Goal: Task Accomplishment & Management: Use online tool/utility

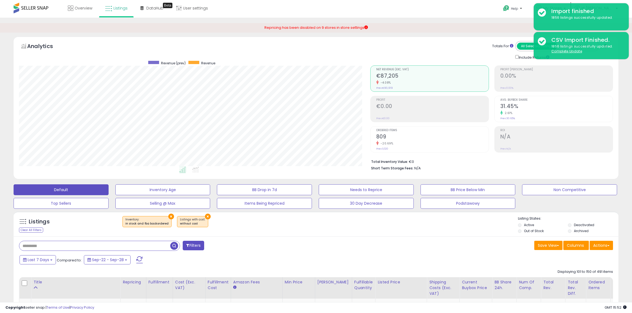
select select "**"
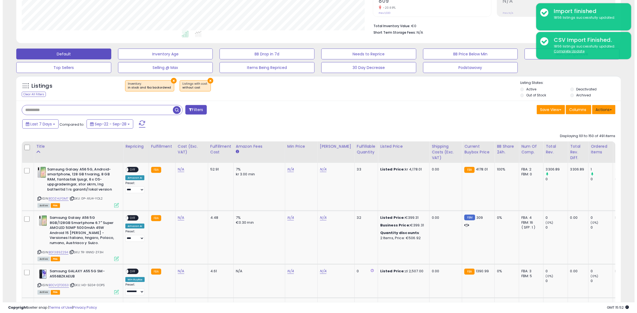
scroll to position [111, 352]
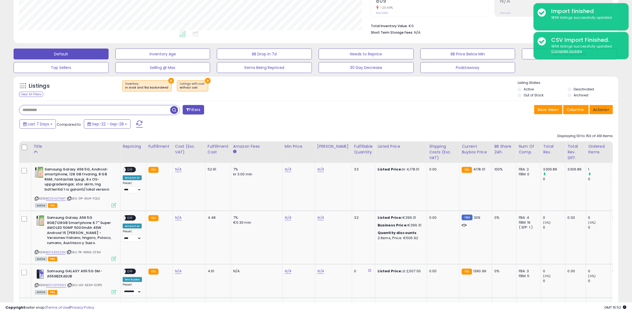
click at [593, 108] on button "Actions" at bounding box center [601, 109] width 23 height 9
click at [572, 125] on link "Import" at bounding box center [579, 121] width 59 height 8
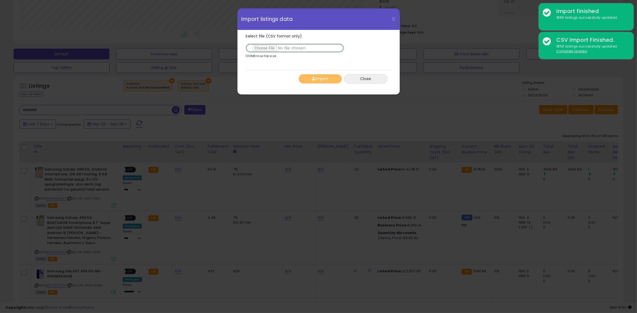
click at [266, 48] on input "Select file (CSV format only)" at bounding box center [295, 47] width 99 height 9
type input "**********"
click at [322, 76] on button "Import" at bounding box center [320, 79] width 43 height 10
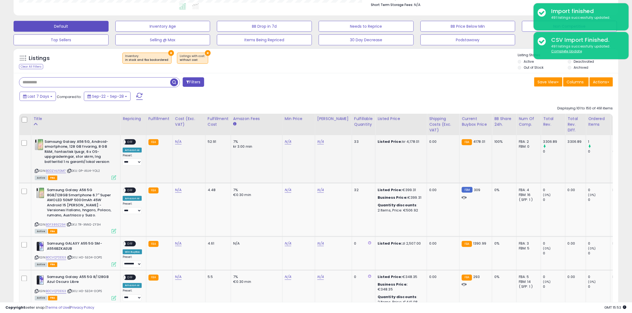
scroll to position [170, 0]
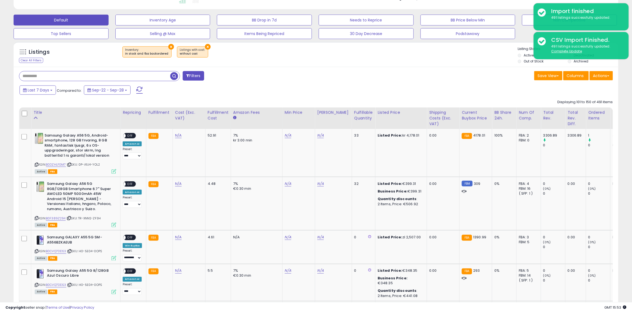
click at [140, 94] on span at bounding box center [139, 90] width 7 height 7
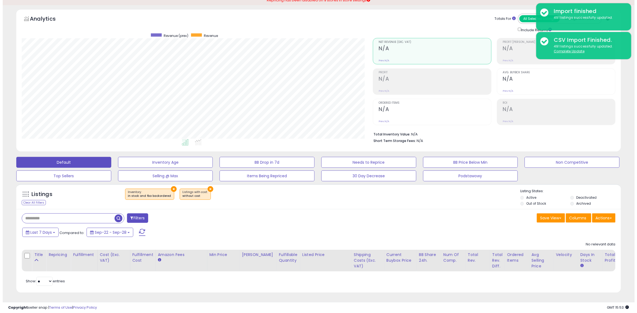
scroll to position [0, 0]
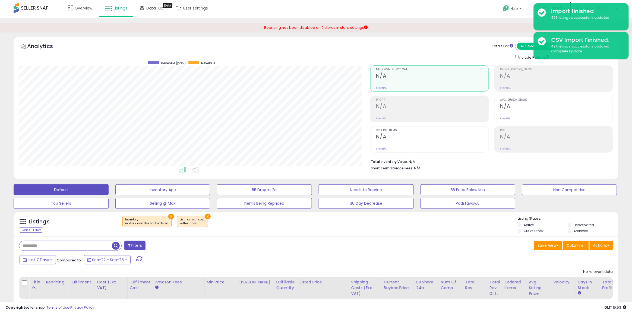
click at [168, 216] on button "×" at bounding box center [171, 217] width 6 height 6
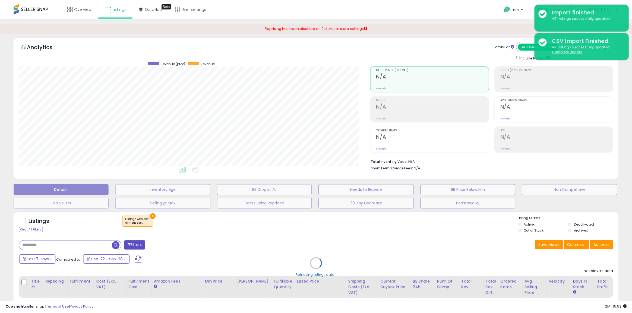
scroll to position [111, 354]
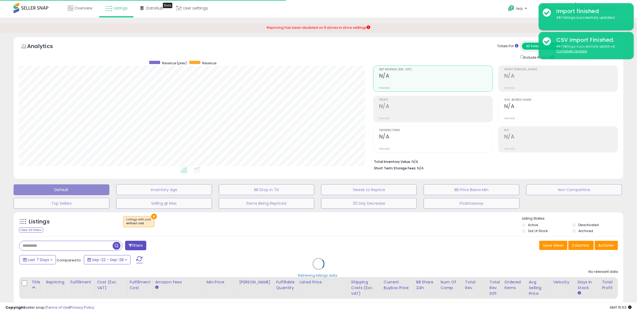
click at [153, 217] on div "Retrieving listings data.." at bounding box center [319, 268] width 618 height 118
click at [150, 216] on div "Retrieving listings data.." at bounding box center [319, 268] width 618 height 118
click at [152, 216] on div "Retrieving listings data.." at bounding box center [319, 268] width 618 height 118
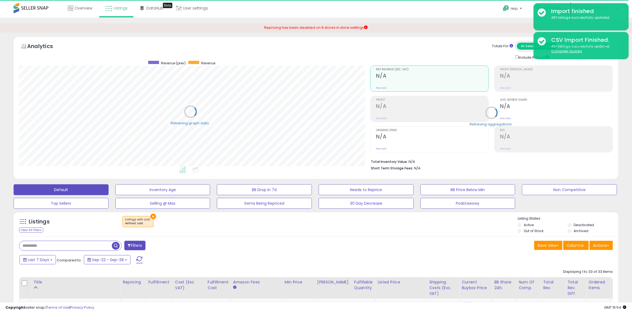
scroll to position [111, 352]
click at [153, 217] on button "×" at bounding box center [153, 217] width 6 height 6
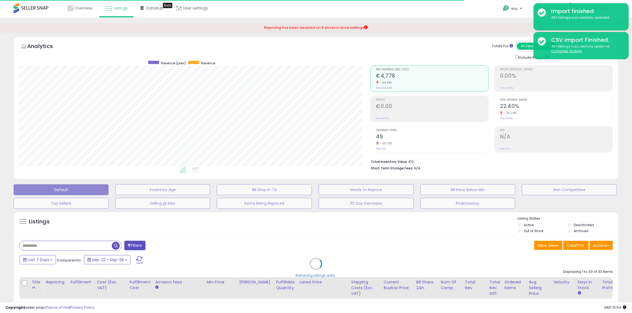
click at [532, 233] on div "Retrieving listings data.." at bounding box center [316, 268] width 613 height 118
click at [530, 231] on div "Retrieving listings data.." at bounding box center [316, 268] width 613 height 118
click at [87, 242] on div "Retrieving listings data.." at bounding box center [316, 268] width 613 height 118
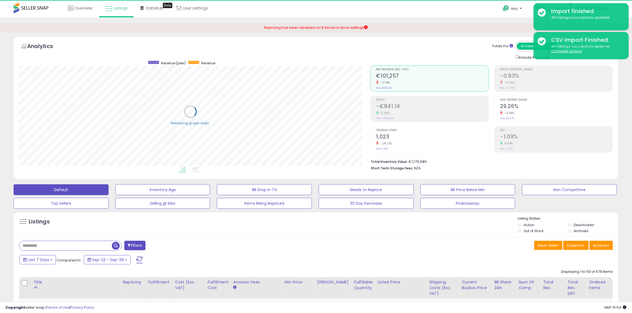
click at [82, 243] on input "text" at bounding box center [65, 246] width 93 height 10
paste input "**********"
type input "**********"
click at [536, 231] on label "Out of Stock" at bounding box center [534, 231] width 20 height 5
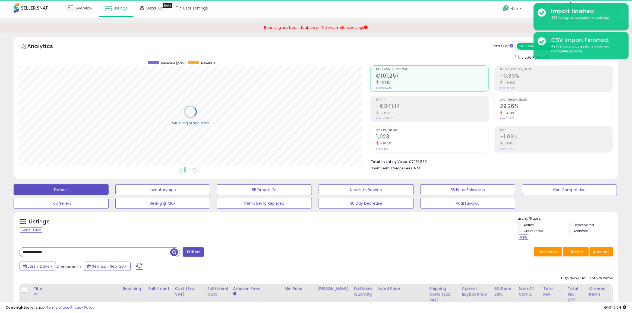
click at [193, 254] on button "Filters" at bounding box center [193, 252] width 21 height 10
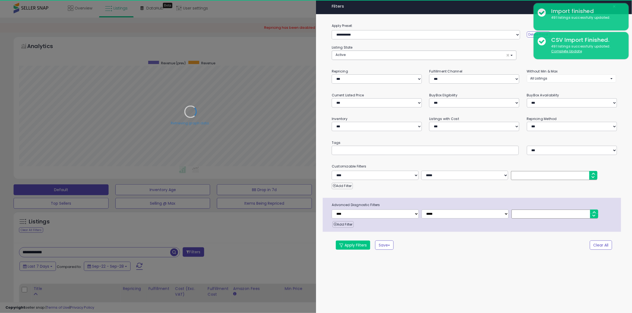
scroll to position [111, 354]
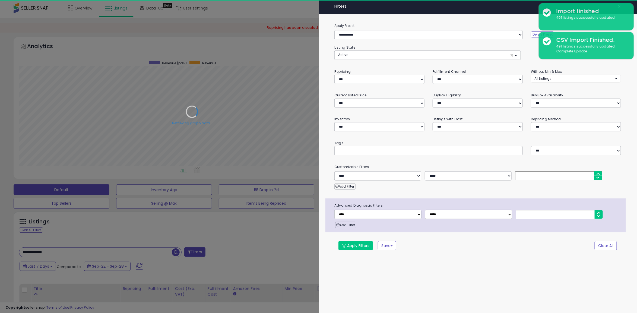
click at [224, 238] on div at bounding box center [318, 156] width 637 height 313
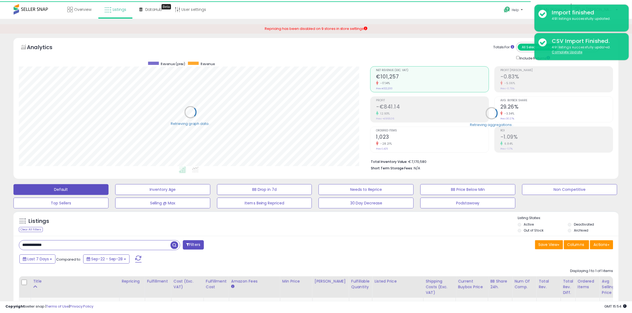
scroll to position [271486, 271246]
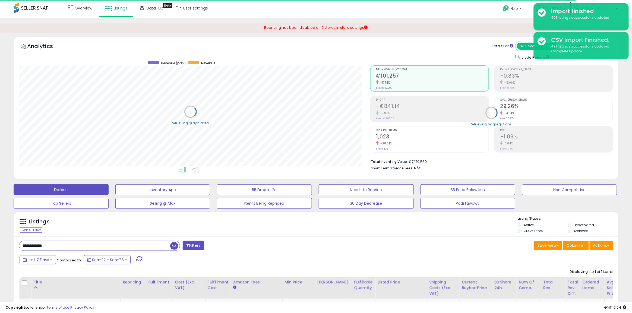
click at [526, 231] on label "Out of Stock" at bounding box center [534, 231] width 20 height 5
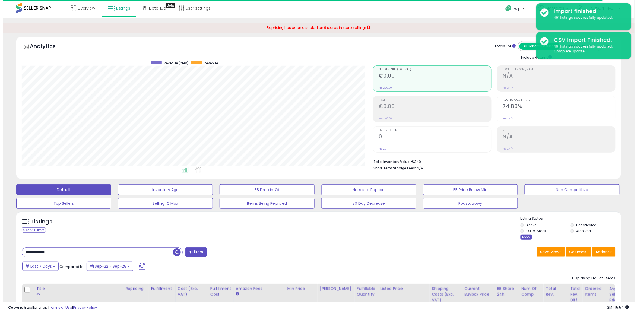
scroll to position [111, 352]
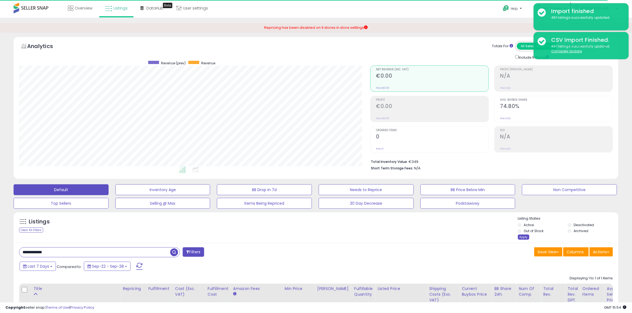
click at [523, 235] on div "Apply" at bounding box center [523, 237] width 11 height 5
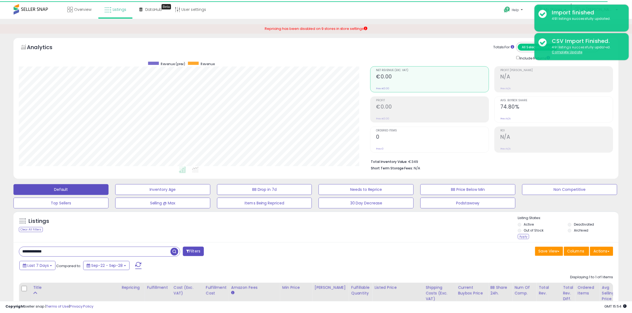
scroll to position [111, 354]
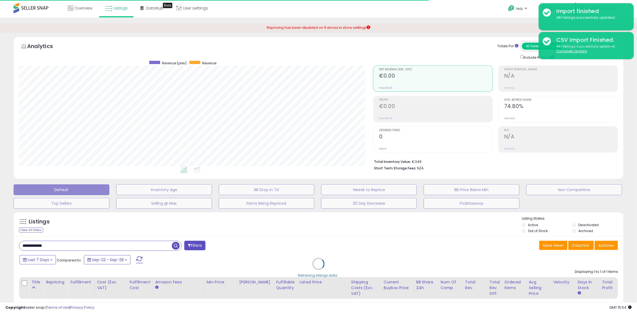
click at [154, 245] on div "Retrieving listings data.." at bounding box center [319, 268] width 618 height 118
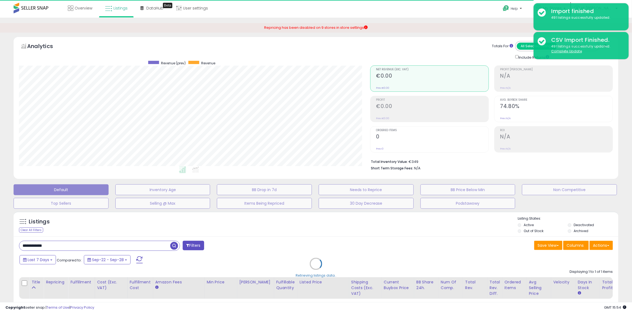
click at [173, 244] on div "Retrieving listings data.." at bounding box center [316, 268] width 613 height 118
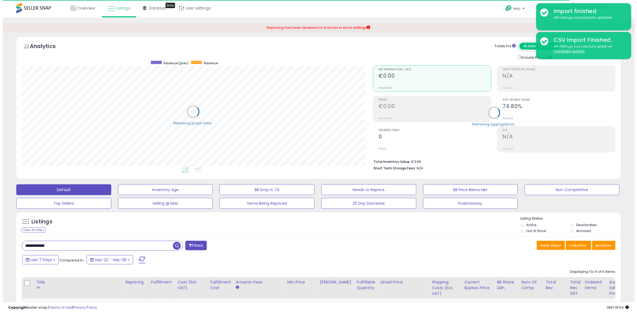
scroll to position [0, 0]
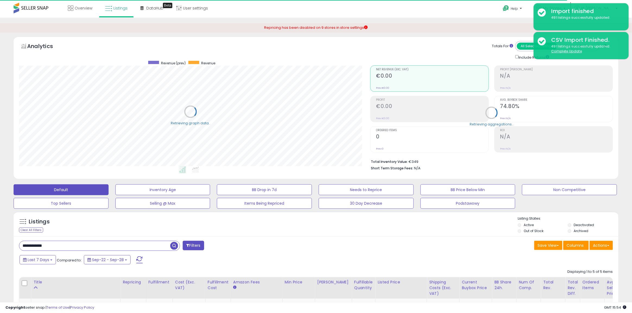
click at [173, 244] on span "button" at bounding box center [174, 246] width 8 height 8
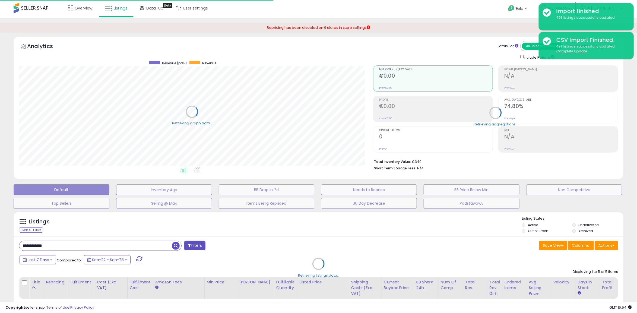
click at [173, 244] on div "Retrieving listings data.." at bounding box center [319, 268] width 618 height 118
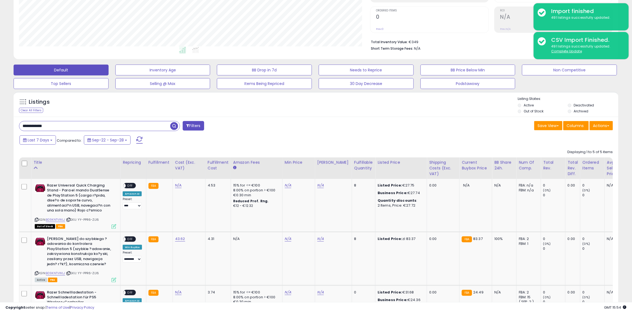
click at [200, 127] on button "Filters" at bounding box center [193, 126] width 21 height 10
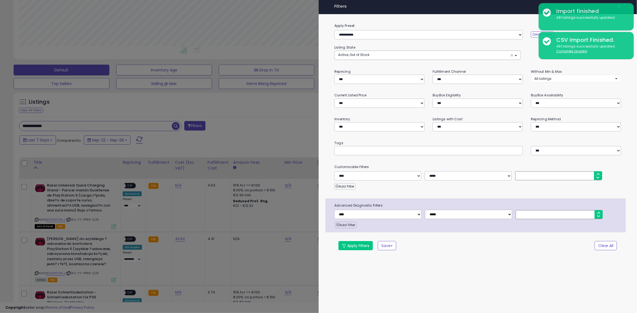
click at [203, 127] on div at bounding box center [318, 156] width 637 height 313
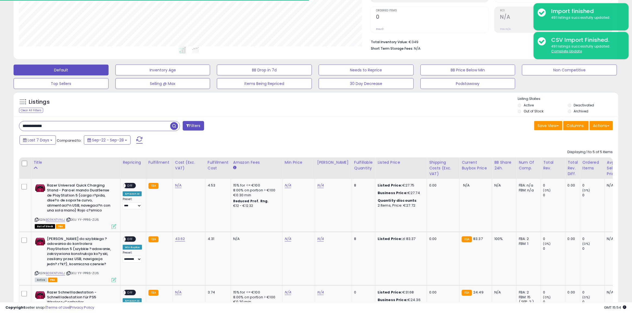
click at [177, 127] on span "button" at bounding box center [174, 126] width 8 height 8
drag, startPoint x: 89, startPoint y: 122, endPoint x: -14, endPoint y: 129, distance: 103.7
click at [0, 129] on html "Unable to login Retrieving listings data.. has not yet accepted the Terms of Us…" at bounding box center [316, 36] width 632 height 313
click at [525, 107] on label "Active" at bounding box center [529, 105] width 10 height 5
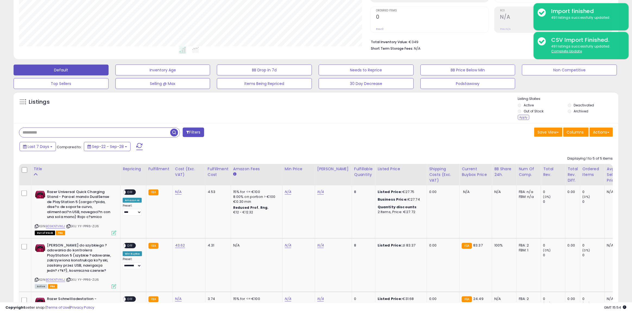
click at [522, 114] on li "Out of Stock" at bounding box center [542, 112] width 49 height 6
click at [522, 115] on li "Out of Stock" at bounding box center [542, 112] width 49 height 6
click at [522, 116] on div "Apply" at bounding box center [523, 117] width 11 height 5
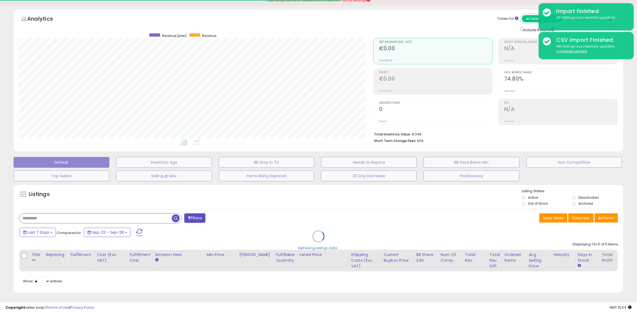
click at [117, 210] on div "Retrieving listings data.." at bounding box center [319, 240] width 618 height 118
click at [116, 215] on div "Retrieving listings data.." at bounding box center [319, 240] width 618 height 118
click at [119, 212] on div "Retrieving listings data.." at bounding box center [319, 240] width 618 height 118
click at [122, 212] on div "Retrieving listings data.." at bounding box center [319, 240] width 618 height 118
click at [133, 215] on div "Retrieving listings data.." at bounding box center [319, 240] width 618 height 118
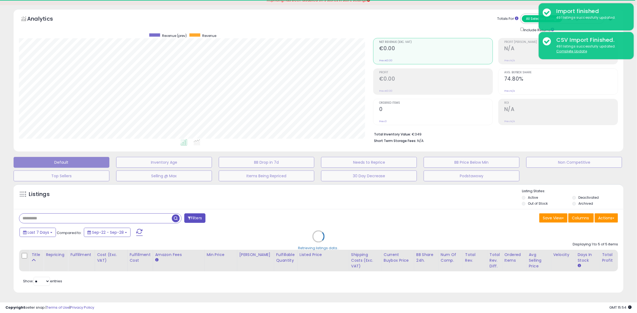
click at [143, 215] on div "Retrieving listings data.." at bounding box center [319, 240] width 618 height 118
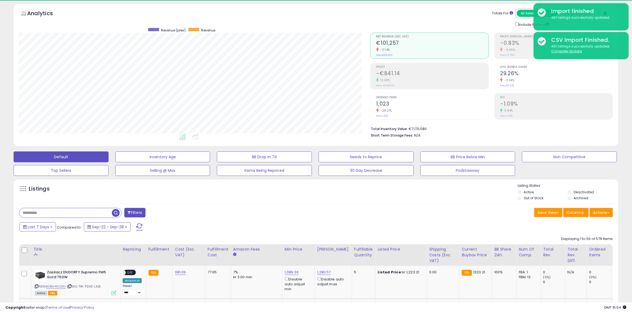
click at [64, 217] on input "text" at bounding box center [65, 213] width 93 height 10
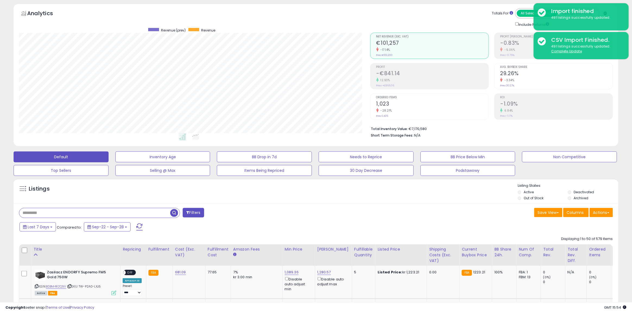
paste input "**********"
type input "**********"
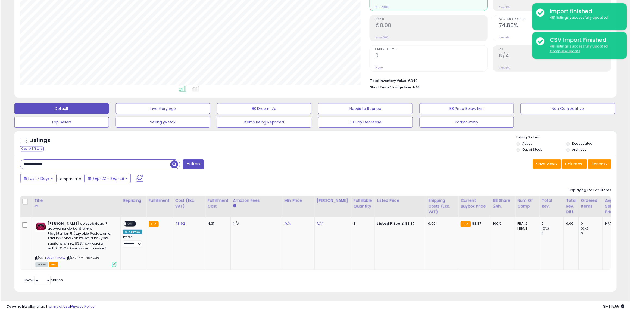
scroll to position [271486, 271246]
